Goal: Book appointment/travel/reservation

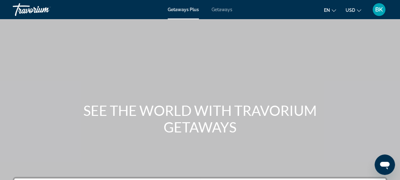
click at [223, 9] on span "Getaways" at bounding box center [222, 9] width 21 height 5
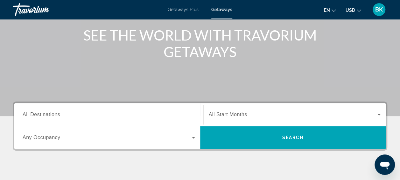
scroll to position [75, 0]
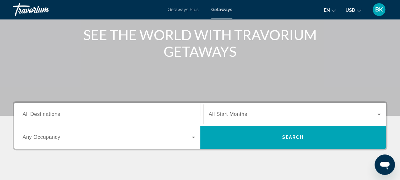
click at [55, 112] on span "All Destinations" at bounding box center [42, 113] width 38 height 5
click at [55, 112] on input "Destination All Destinations" at bounding box center [109, 114] width 173 height 8
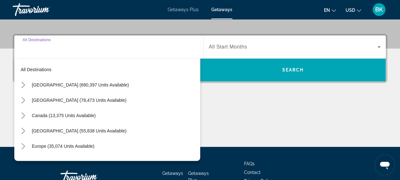
scroll to position [155, 0]
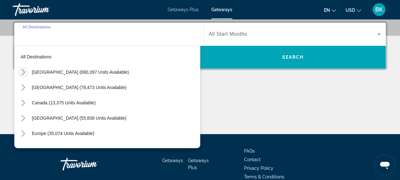
click at [22, 74] on icon "Toggle United States (680,397 units available) submenu" at bounding box center [23, 72] width 6 height 6
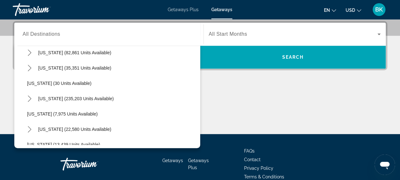
scroll to position [66, 0]
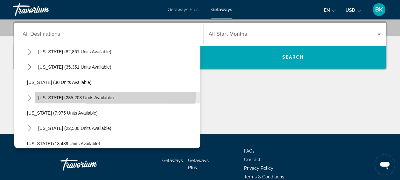
click at [60, 93] on span "Select destination: Florida (235,203 units available)" at bounding box center [117, 97] width 165 height 15
type input "**********"
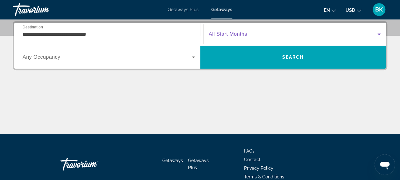
click at [261, 35] on span "Search widget" at bounding box center [293, 34] width 169 height 8
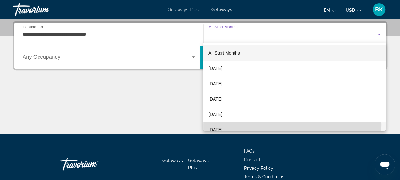
click at [241, 124] on mat-option "[DATE]" at bounding box center [294, 129] width 182 height 15
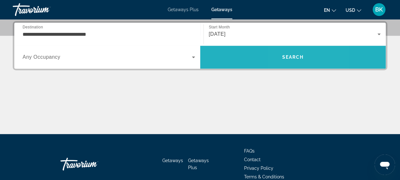
click at [287, 62] on span "Search" at bounding box center [293, 56] width 186 height 15
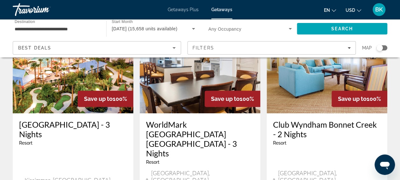
scroll to position [70, 0]
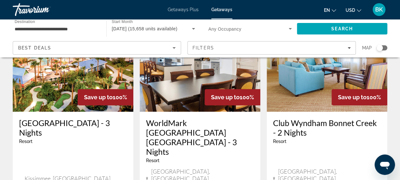
click at [105, 69] on img "Main content" at bounding box center [73, 61] width 121 height 102
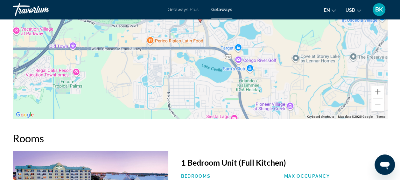
scroll to position [1000, 0]
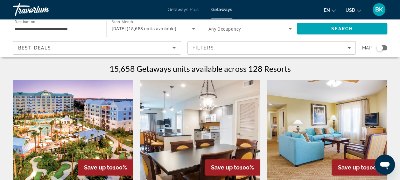
click at [39, 28] on input "**********" at bounding box center [56, 29] width 83 height 8
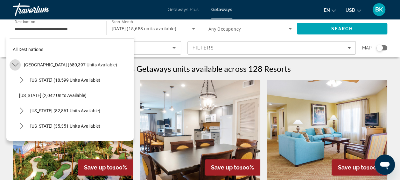
click at [17, 64] on icon "Toggle United States (680,397 units available) submenu" at bounding box center [15, 64] width 6 height 6
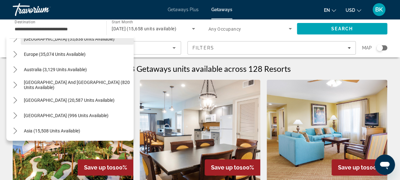
scroll to position [92, 0]
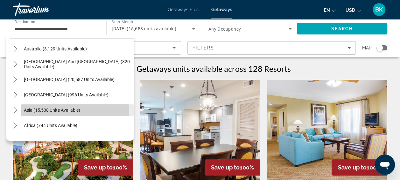
click at [45, 108] on span "Asia (15,508 units available)" at bounding box center [52, 109] width 56 height 5
type input "**********"
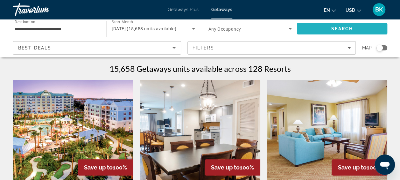
click at [320, 29] on span "Search" at bounding box center [342, 28] width 90 height 15
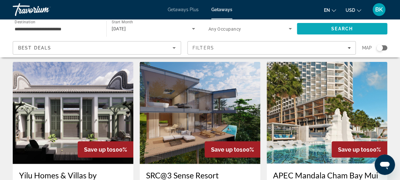
scroll to position [710, 0]
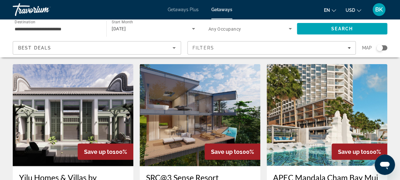
click at [331, 74] on img "Main content" at bounding box center [327, 115] width 121 height 102
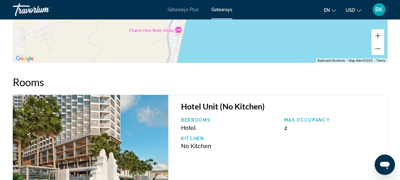
scroll to position [1041, 0]
